Goal: Task Accomplishment & Management: Complete application form

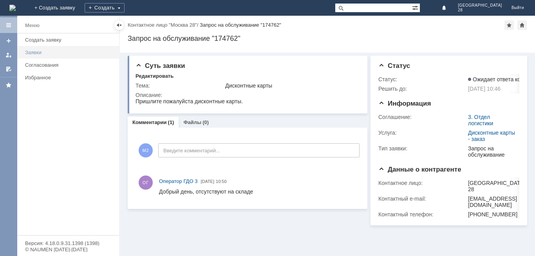
click at [31, 51] on div "Заявки" at bounding box center [69, 52] width 89 height 6
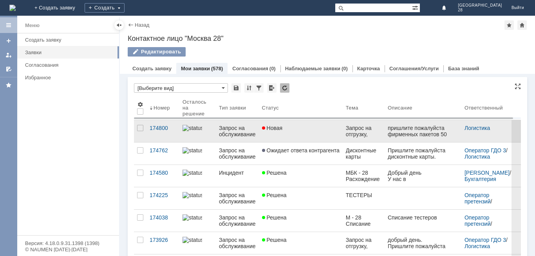
click at [313, 127] on div "Новая" at bounding box center [301, 128] width 78 height 6
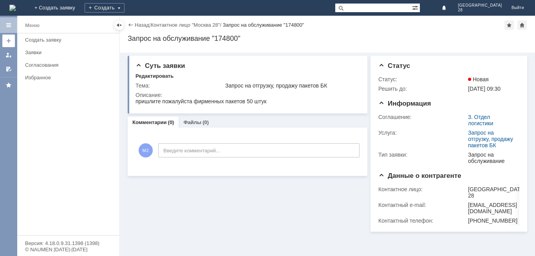
click at [7, 39] on div at bounding box center [8, 41] width 6 height 6
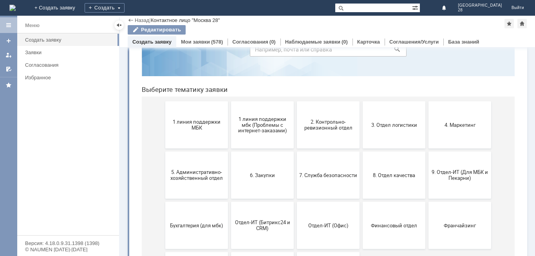
scroll to position [48, 0]
click at [301, 136] on button "2. Контрольно-ревизионный отдел" at bounding box center [328, 125] width 63 height 47
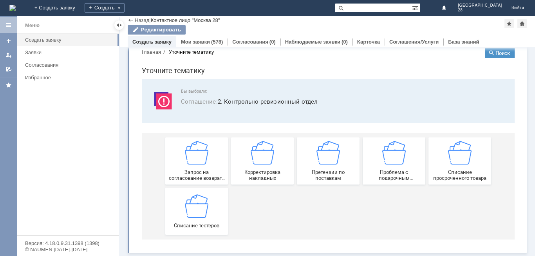
scroll to position [15, 0]
click at [134, 18] on div "Назад" at bounding box center [139, 20] width 22 height 6
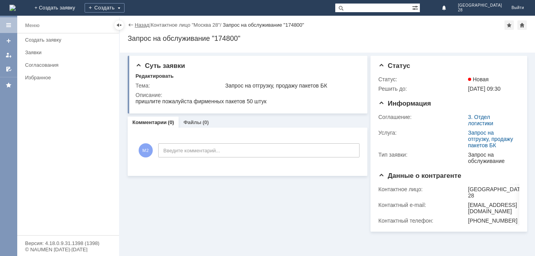
click at [139, 23] on link "Назад" at bounding box center [142, 25] width 15 height 6
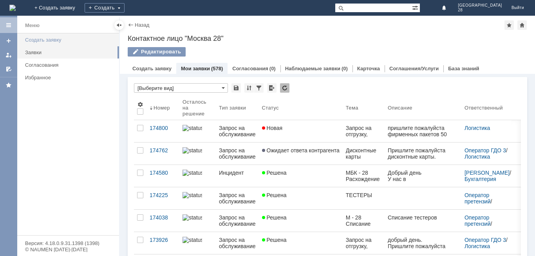
click at [37, 36] on link "Создать заявку" at bounding box center [70, 40] width 96 height 12
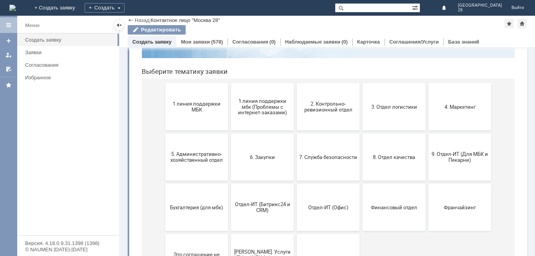
scroll to position [70, 0]
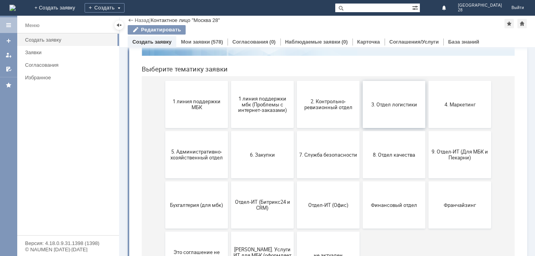
click at [370, 118] on button "3. Отдел логистики" at bounding box center [394, 104] width 63 height 47
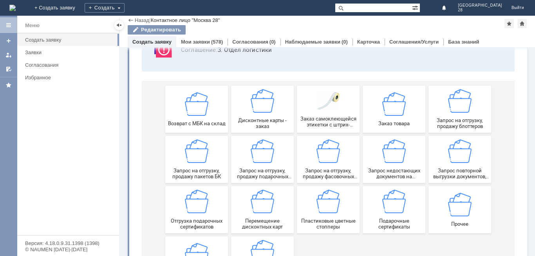
scroll to position [71, 0]
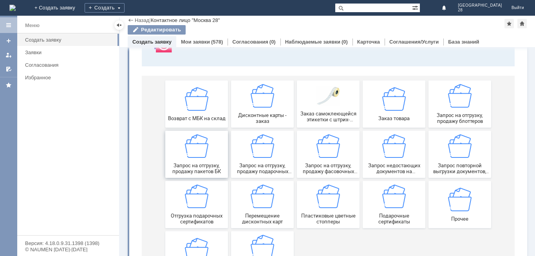
click at [213, 146] on div "Запрос на отгрузку, продажу пакетов БК" at bounding box center [197, 154] width 58 height 40
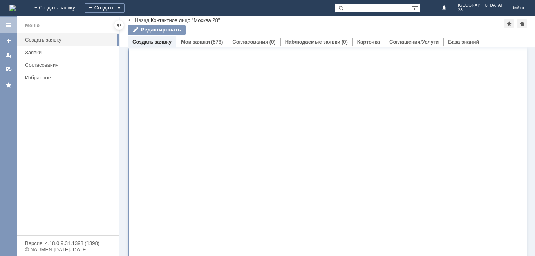
scroll to position [0, 0]
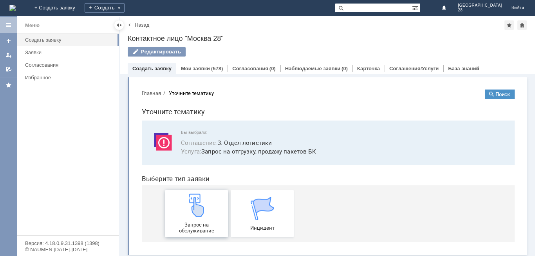
click at [199, 217] on img at bounding box center [197, 205] width 24 height 24
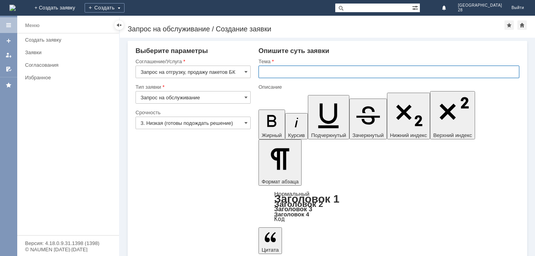
click at [296, 74] on input "text" at bounding box center [389, 71] width 261 height 13
type input "V"
type input "МБК - 28 Фирменные пакеты"
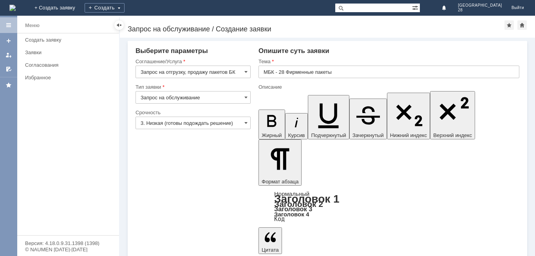
drag, startPoint x: 311, startPoint y: 1929, endPoint x: 443, endPoint y: 1927, distance: 131.7
copy div "фирменные пакеты (средние) в количестве 50 штук"
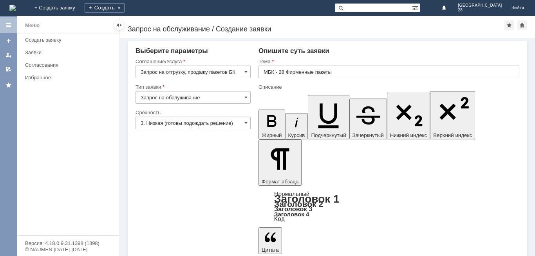
drag, startPoint x: 289, startPoint y: 1933, endPoint x: 269, endPoint y: 1941, distance: 21.5
drag, startPoint x: 365, startPoint y: 1934, endPoint x: 310, endPoint y: 1927, distance: 55.3
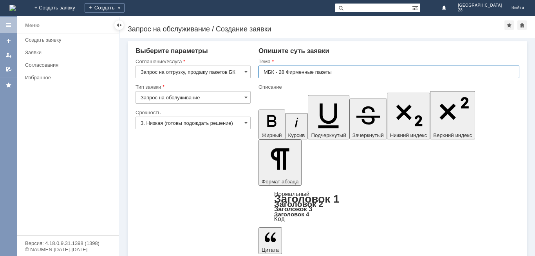
click at [309, 69] on input "МБК - 28 Фирменные пакеты" at bounding box center [389, 71] width 261 height 13
drag, startPoint x: 313, startPoint y: 71, endPoint x: 286, endPoint y: 66, distance: 27.5
click at [286, 66] on input "МБК - 28 Фирменные пакеты" at bounding box center [389, 71] width 261 height 13
click at [291, 73] on input "МБК - 28 \крафтовые пакеты" at bounding box center [389, 71] width 261 height 13
type input "МБК - 28 Крафтовые пакеты"
